Goal: Navigation & Orientation: Find specific page/section

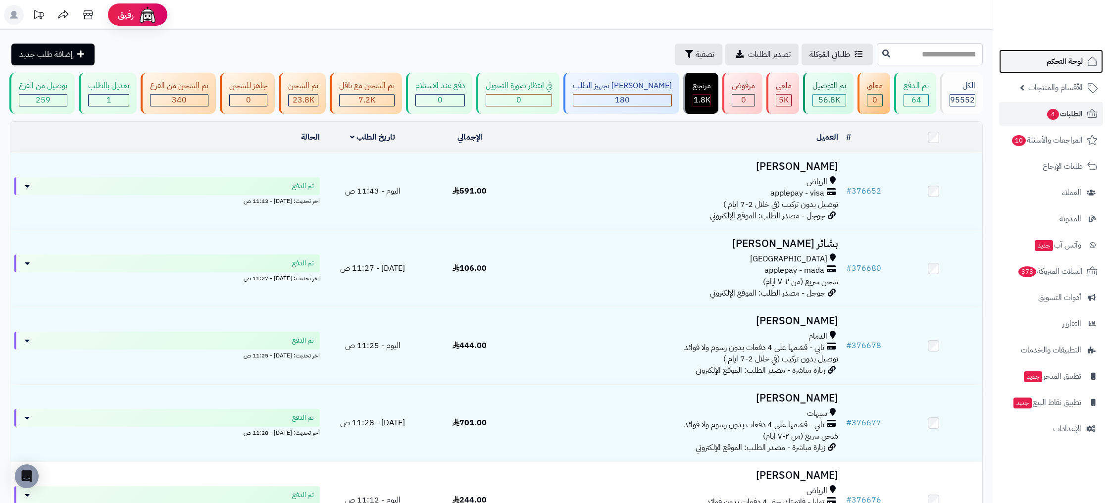
drag, startPoint x: 1061, startPoint y: 57, endPoint x: 1032, endPoint y: 52, distance: 28.6
click at [1061, 57] on span "لوحة التحكم" at bounding box center [1065, 61] width 36 height 14
